Goal: Find specific page/section: Find specific page/section

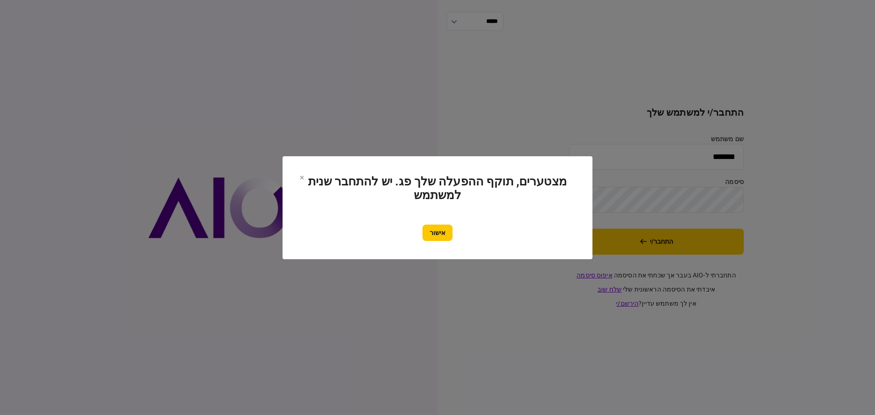
click at [444, 234] on button "אישור" at bounding box center [437, 233] width 30 height 16
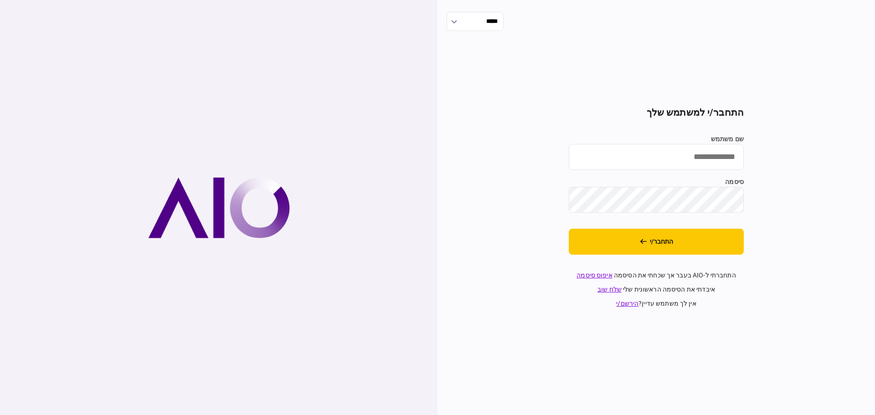
type input "*******"
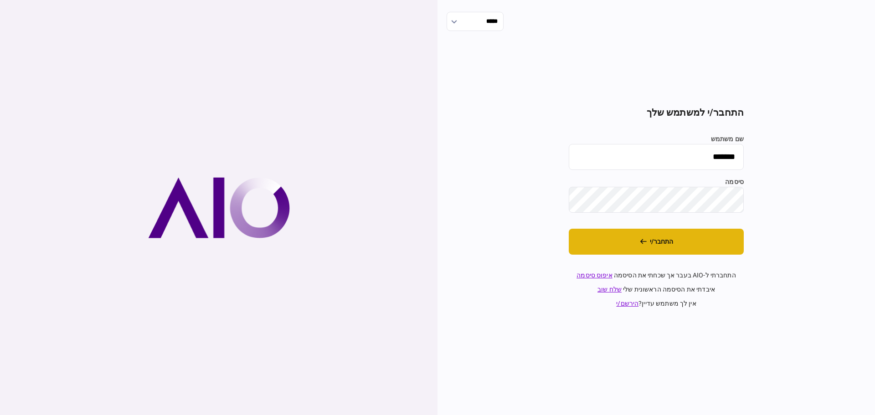
click at [659, 240] on button "התחבר/י" at bounding box center [656, 242] width 175 height 26
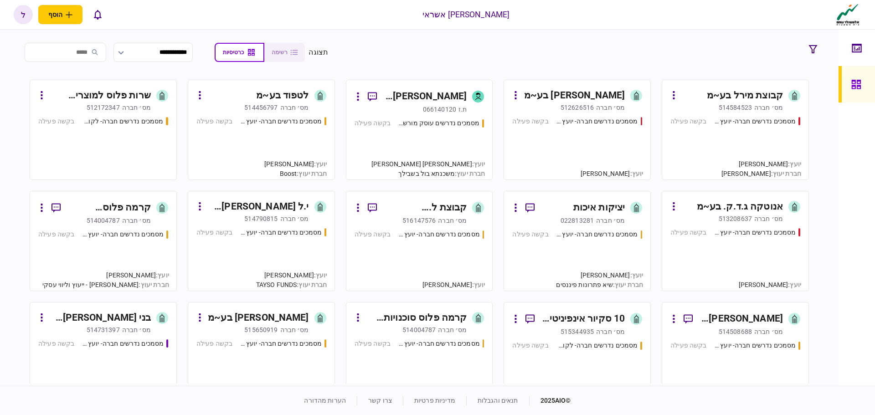
click at [592, 106] on div "512626516" at bounding box center [576, 107] width 33 height 9
click at [746, 112] on link "קבוצת מירל בע~מ [PERSON_NAME]׳ חברה 514584523 מסמכים נדרשים חברה- יועץ - תהליך …" at bounding box center [735, 130] width 147 height 100
click at [587, 232] on div "מסמכים נדרשים חברה- יועץ - תהליך חברה" at bounding box center [597, 235] width 82 height 10
